Goal: Check status: Check status

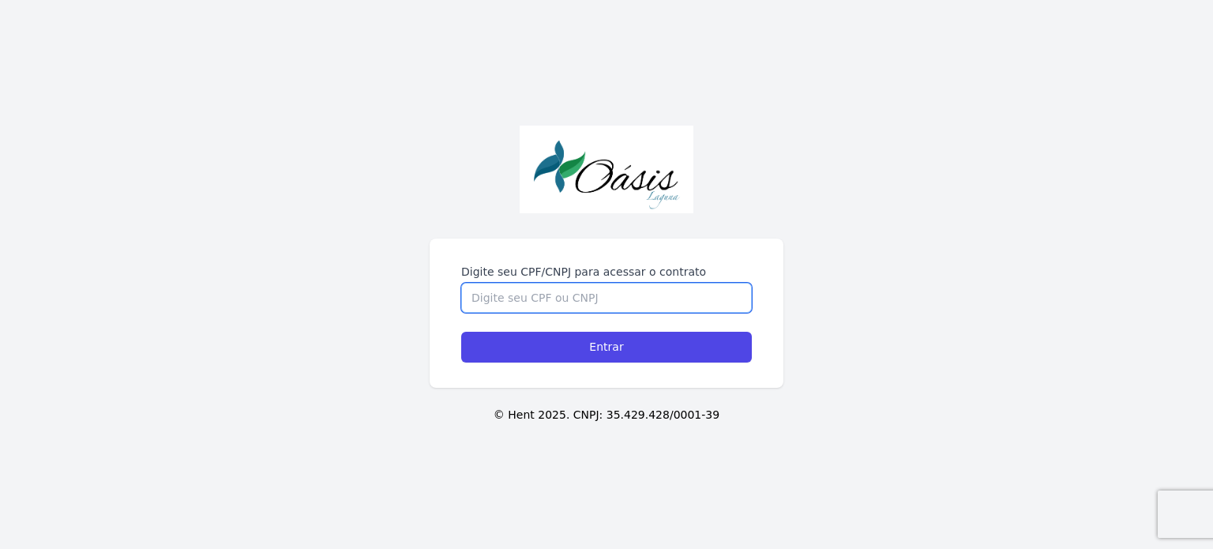
click at [555, 303] on input "Digite seu CPF/CNPJ para acessar o contrato" at bounding box center [606, 298] width 291 height 30
type input "12310679429"
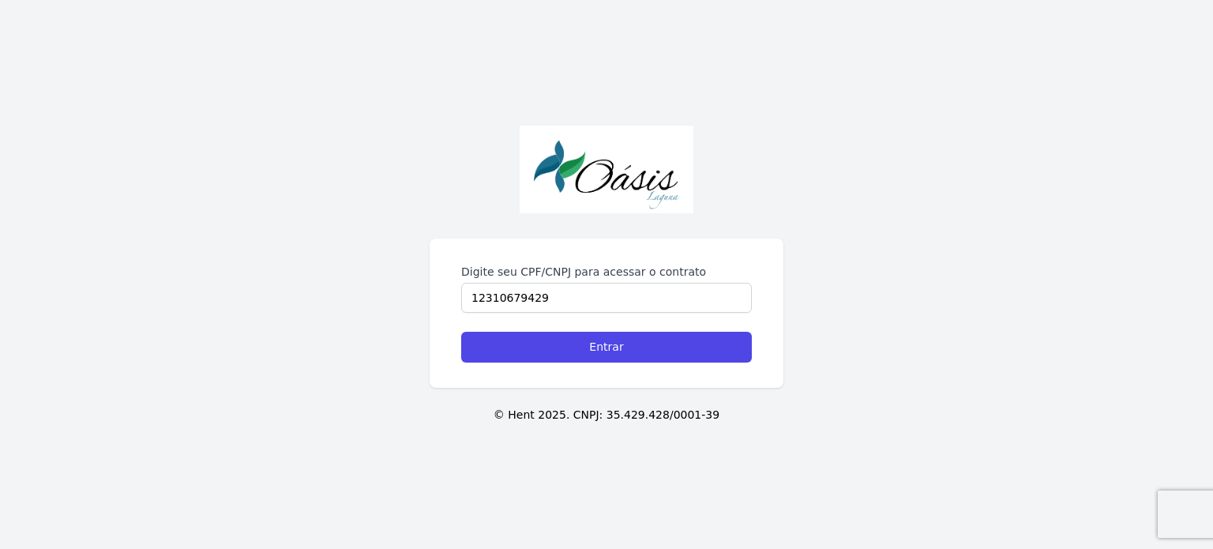
click at [606, 330] on form "Digite seu CPF/CNPJ para acessar o contrato 12310679429 Entrar" at bounding box center [606, 313] width 291 height 99
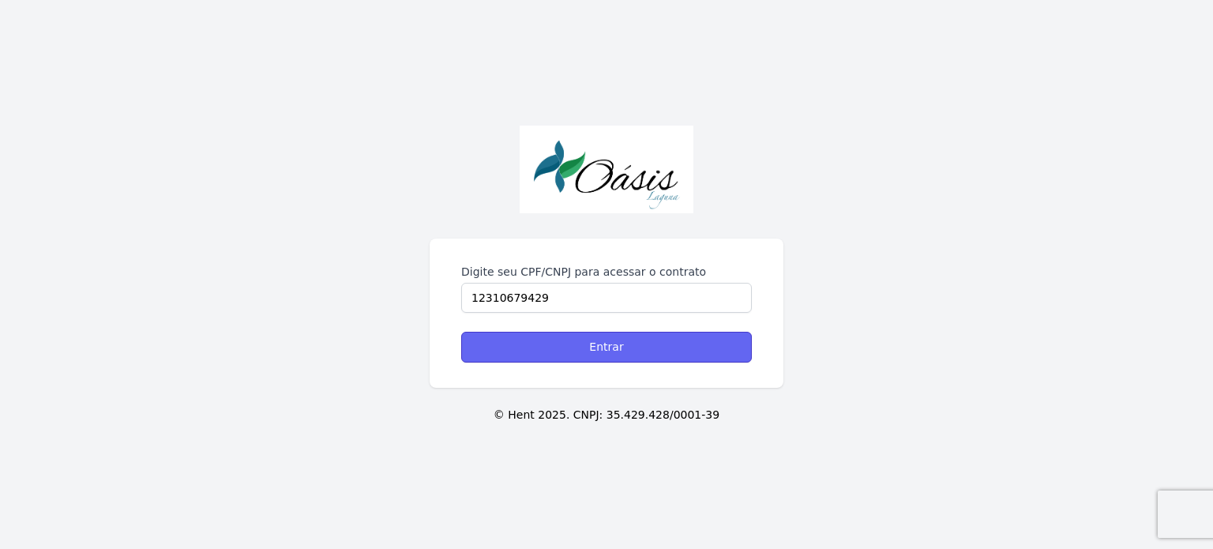
click at [610, 335] on input "Entrar" at bounding box center [606, 347] width 291 height 31
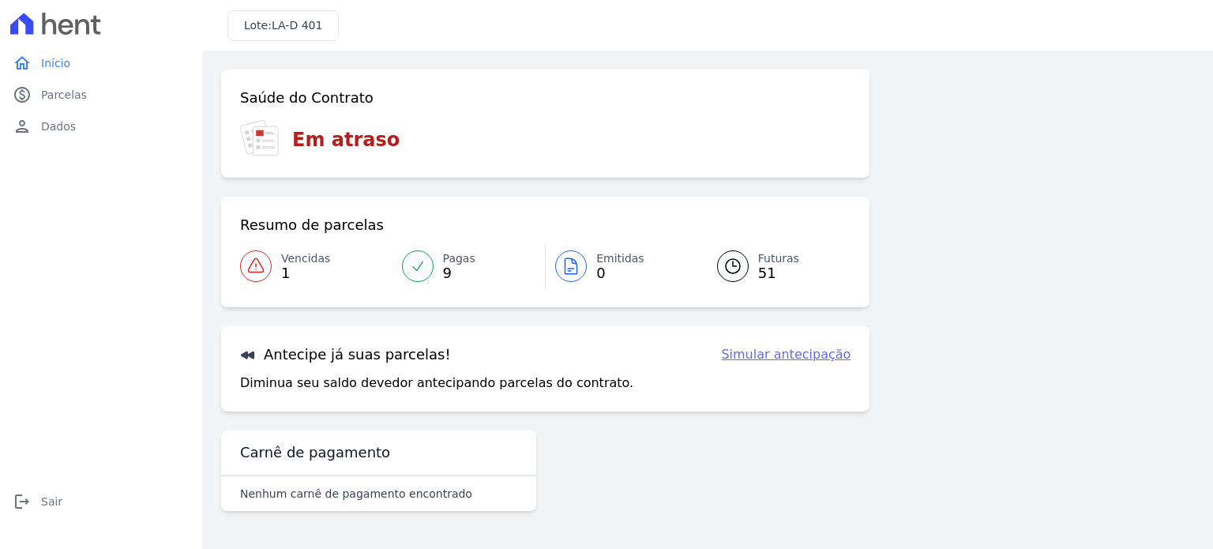
click at [419, 261] on icon at bounding box center [418, 266] width 16 height 16
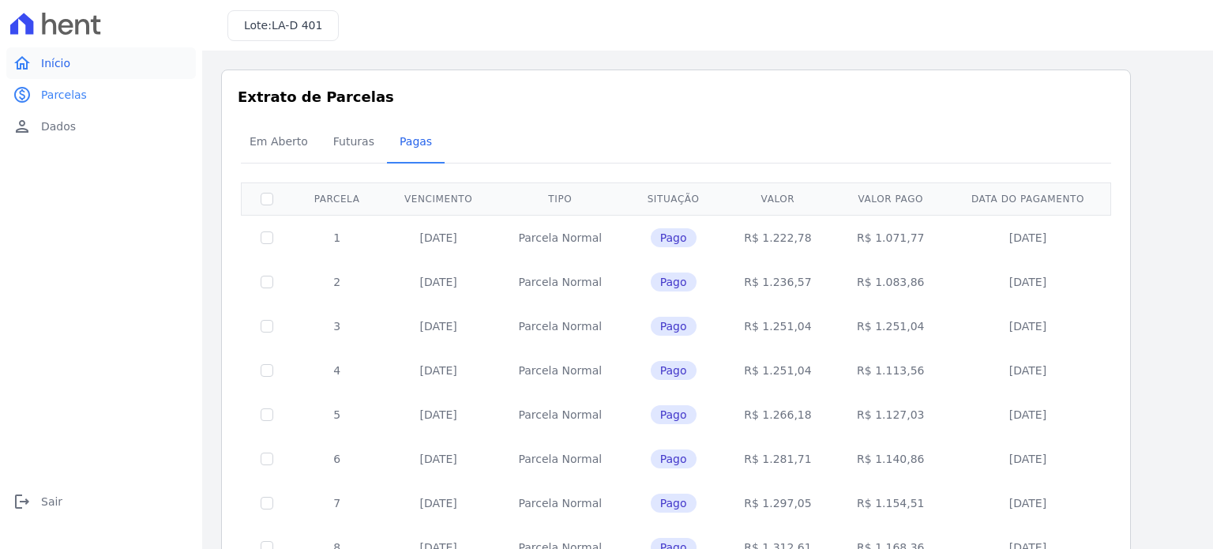
click at [86, 65] on link "home Início" at bounding box center [101, 63] width 190 height 32
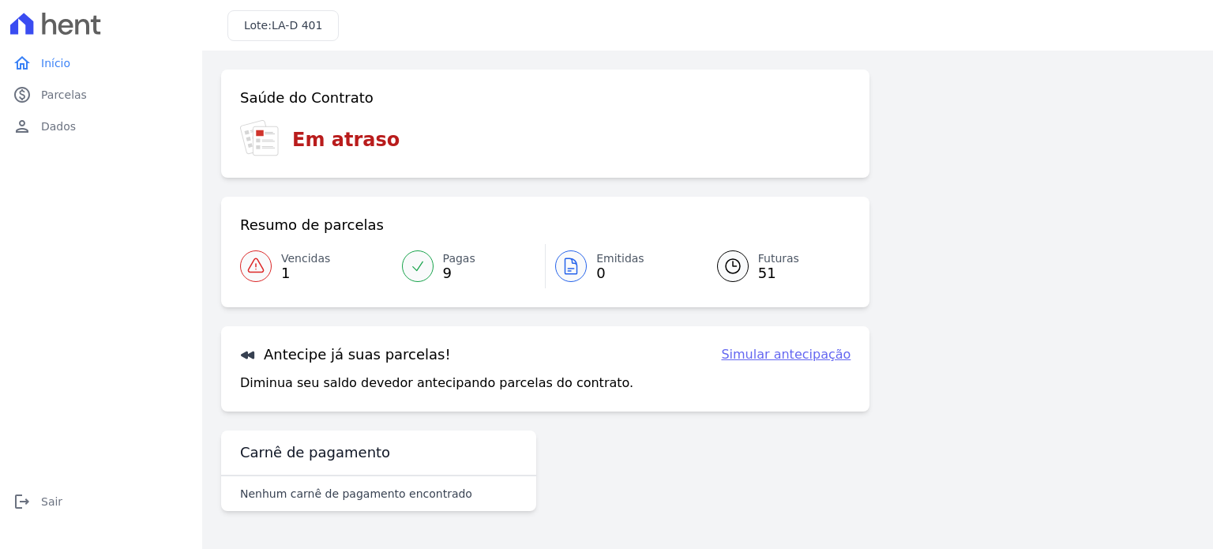
click at [744, 272] on div at bounding box center [733, 266] width 32 height 32
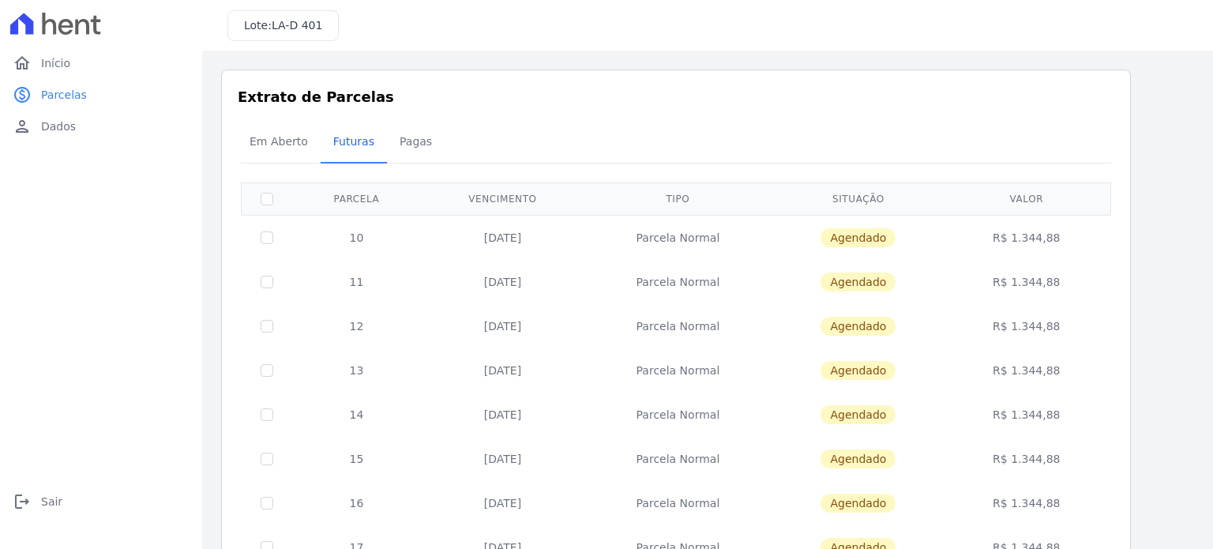
click at [836, 238] on span "Agendado" at bounding box center [858, 237] width 75 height 19
click at [268, 233] on input "checkbox" at bounding box center [267, 237] width 13 height 13
checkbox input "true"
click at [267, 233] on input "checkbox" at bounding box center [267, 237] width 13 height 13
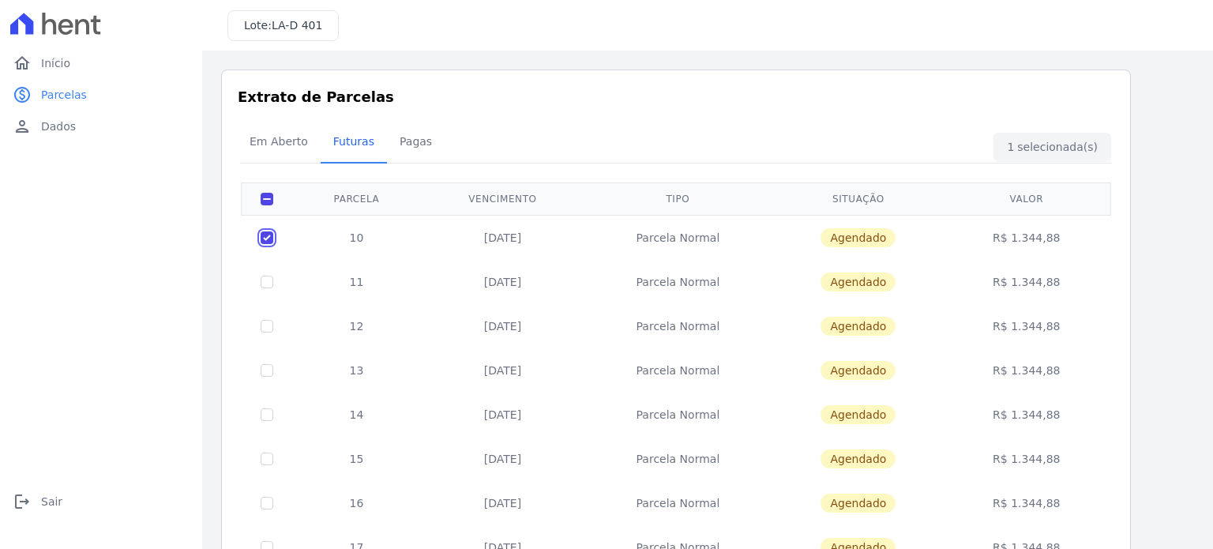
checkbox input "false"
click at [273, 148] on span "Em Aberto" at bounding box center [278, 142] width 77 height 32
